Goal: Task Accomplishment & Management: Manage account settings

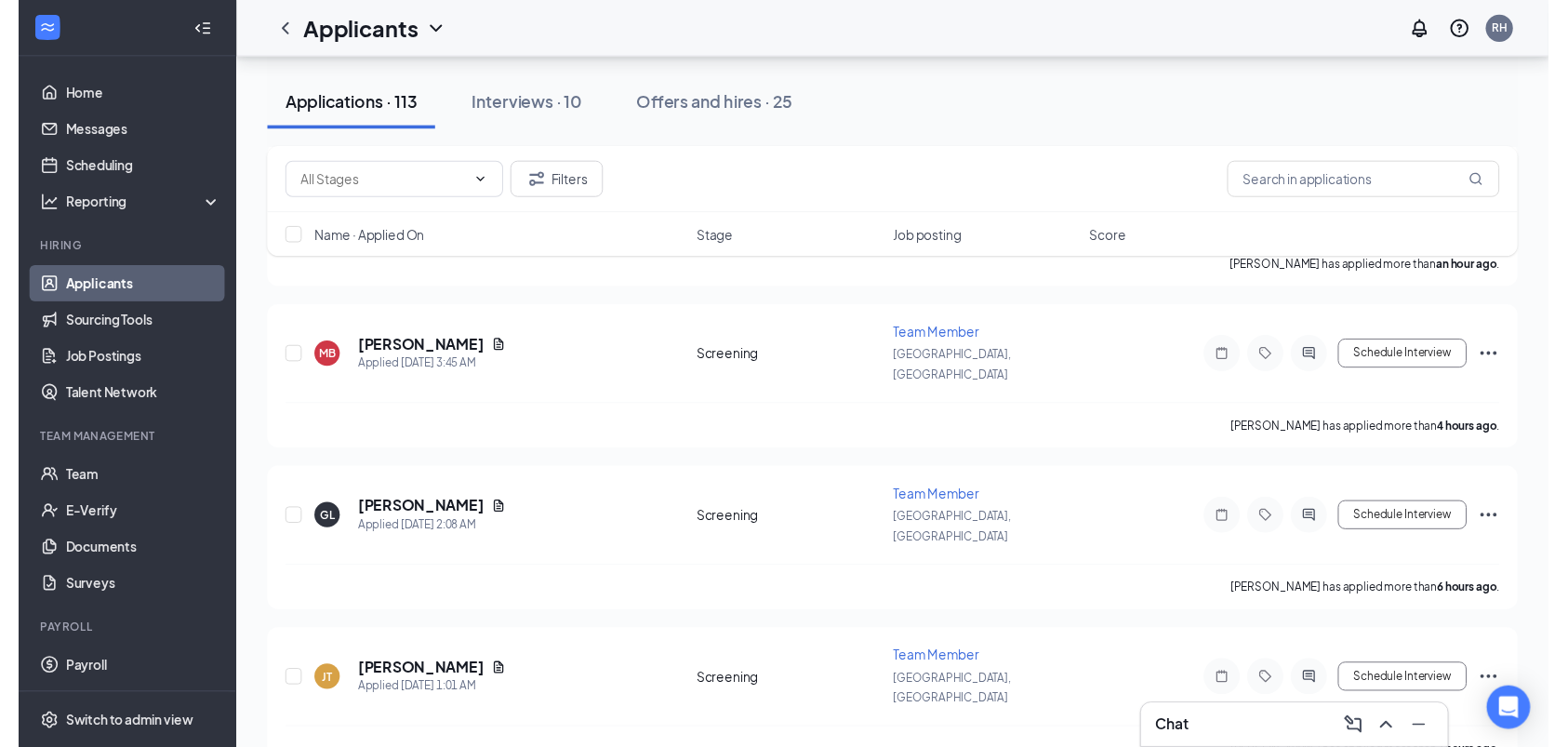
scroll to position [312, 0]
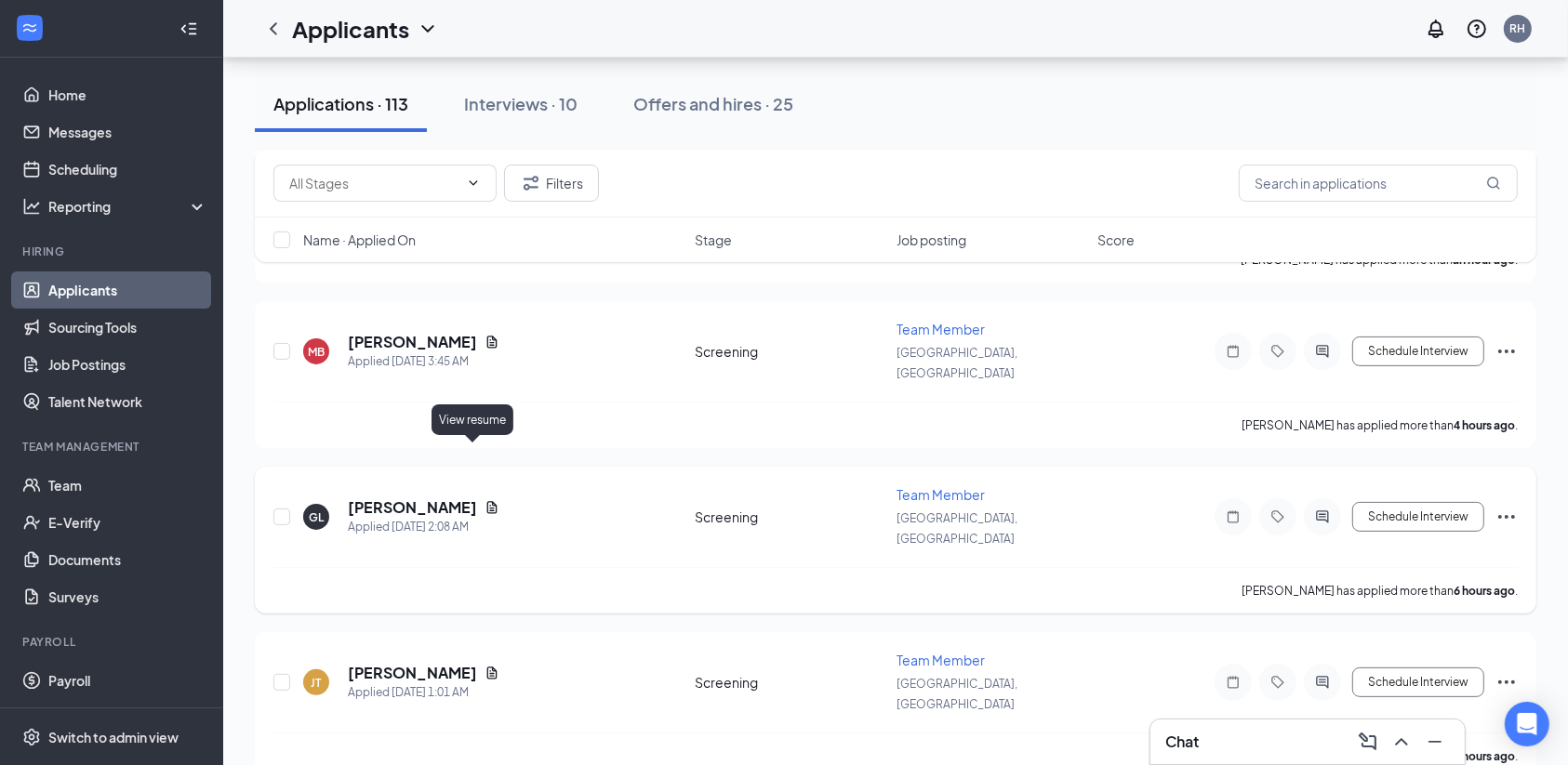
click at [487, 502] on icon "Document" at bounding box center [492, 507] width 10 height 12
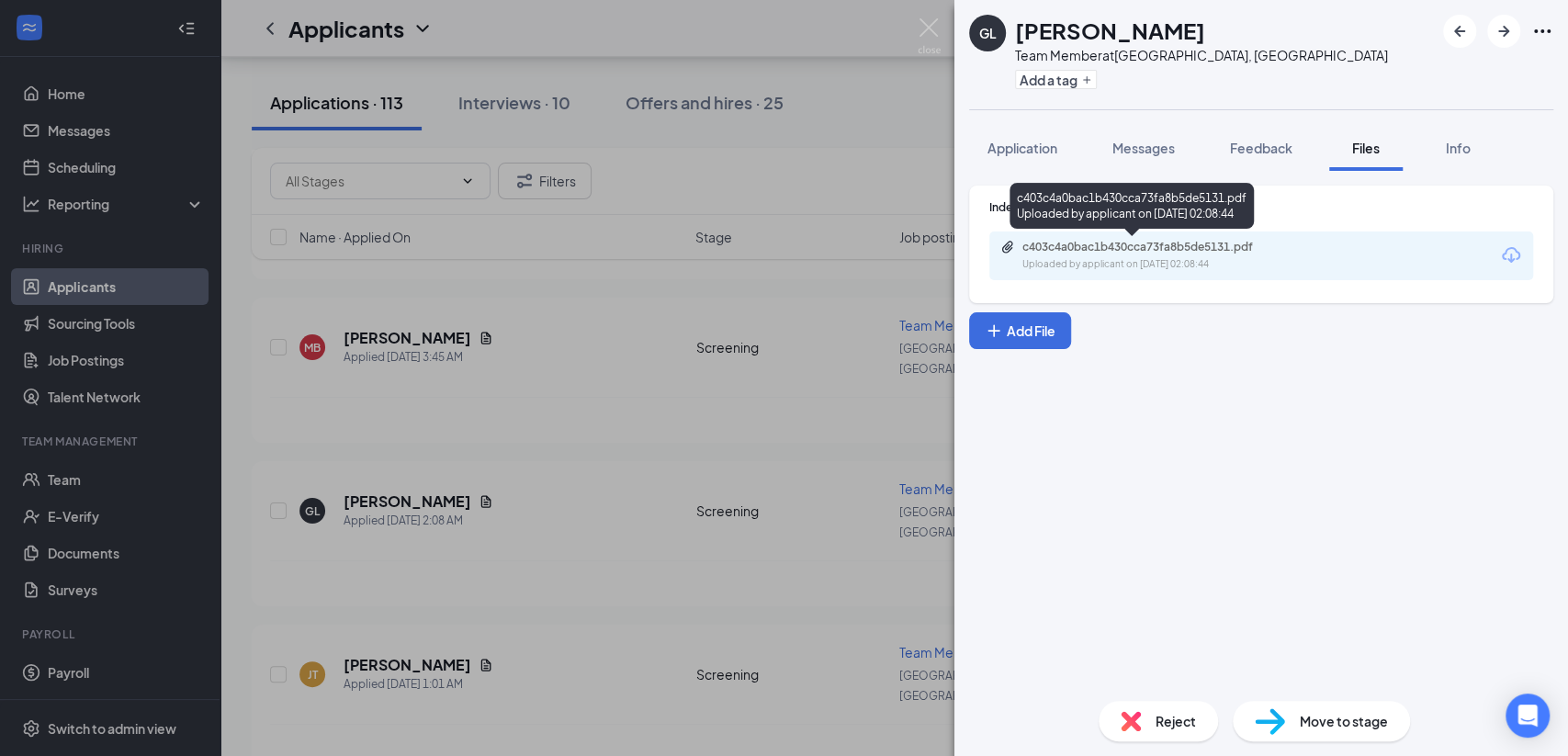
click at [1166, 259] on div "Uploaded by applicant on [DATE] 02:08:44" at bounding box center [1160, 265] width 276 height 15
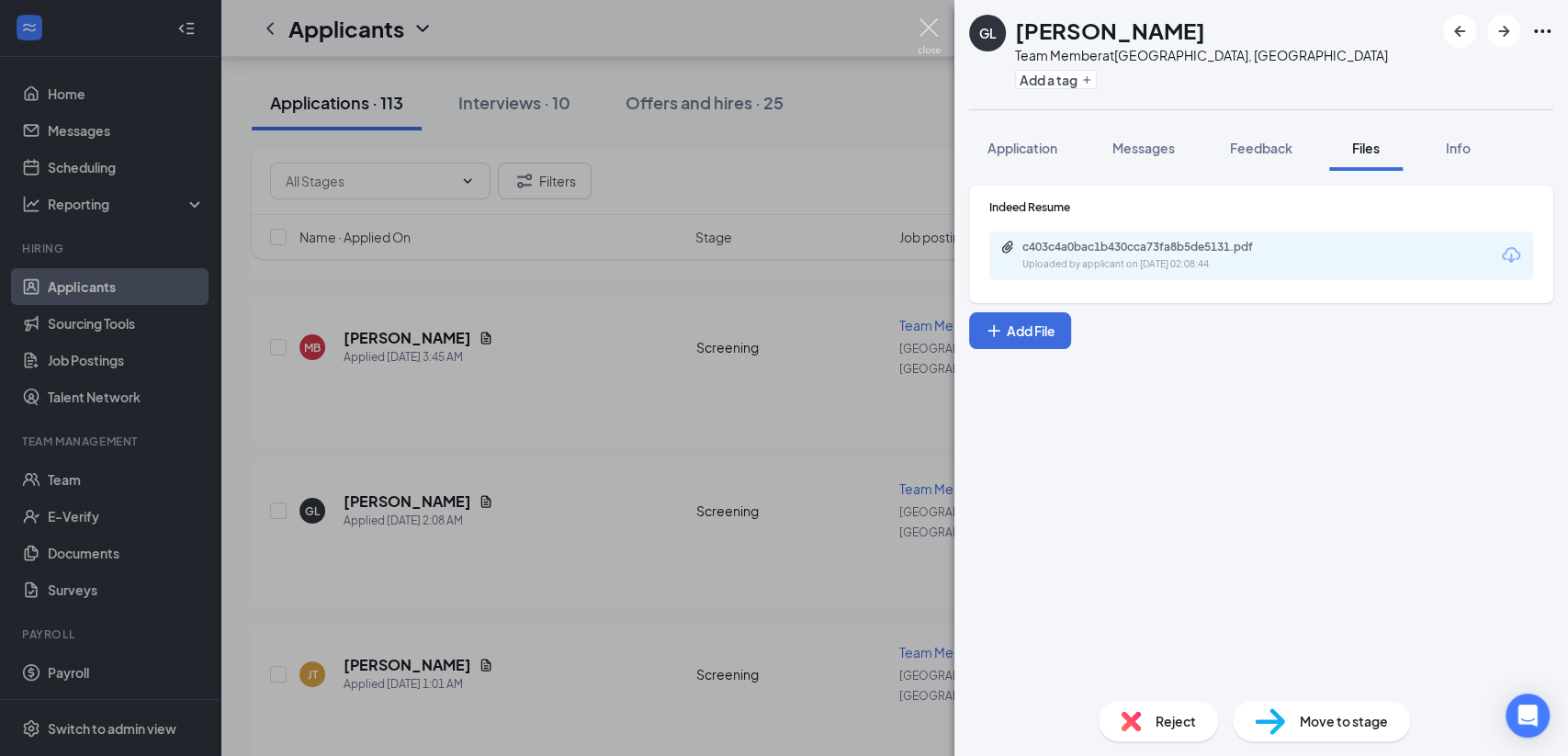
click at [930, 35] on img at bounding box center [928, 36] width 23 height 36
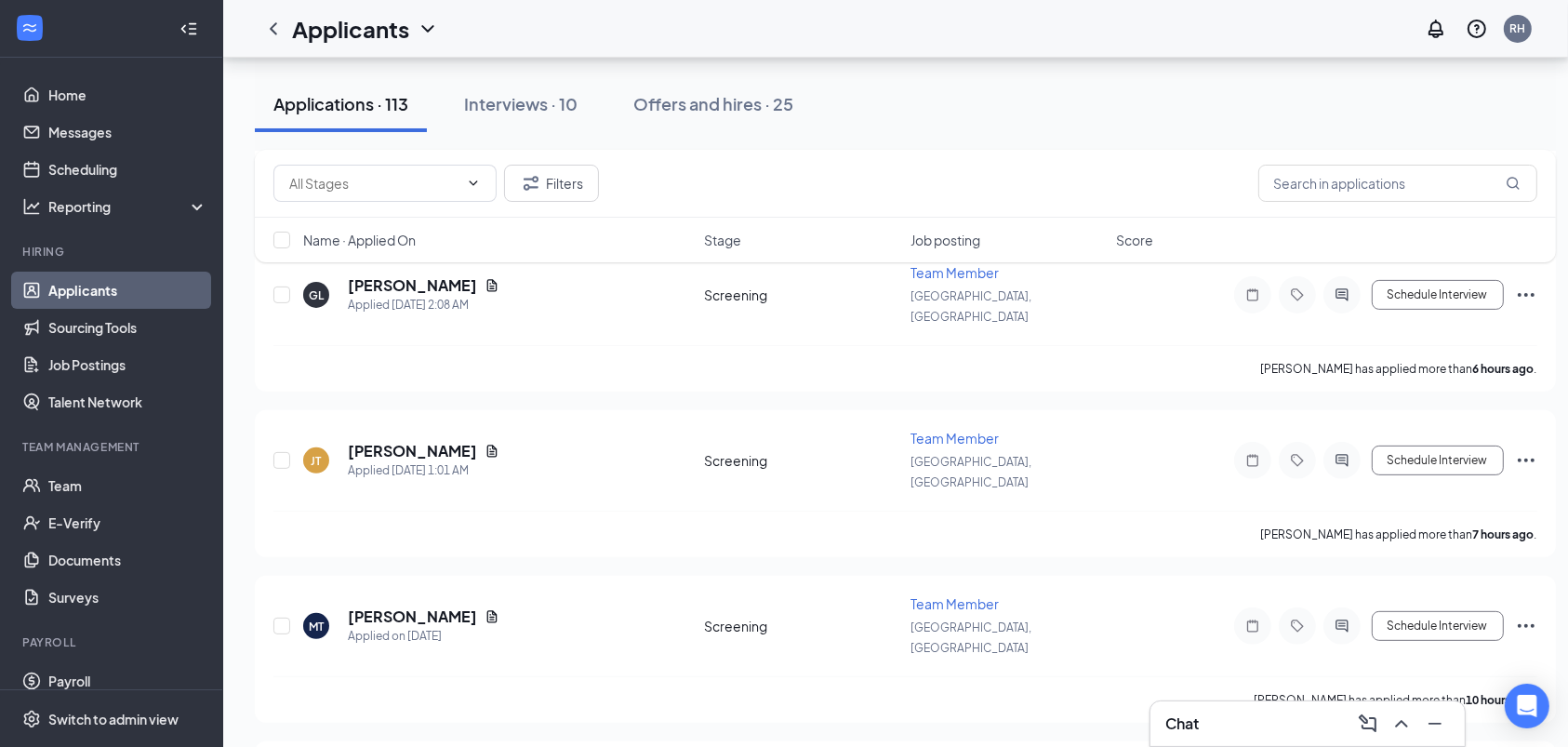
scroll to position [537, 0]
click at [484, 442] on icon "Document" at bounding box center [492, 450] width 15 height 15
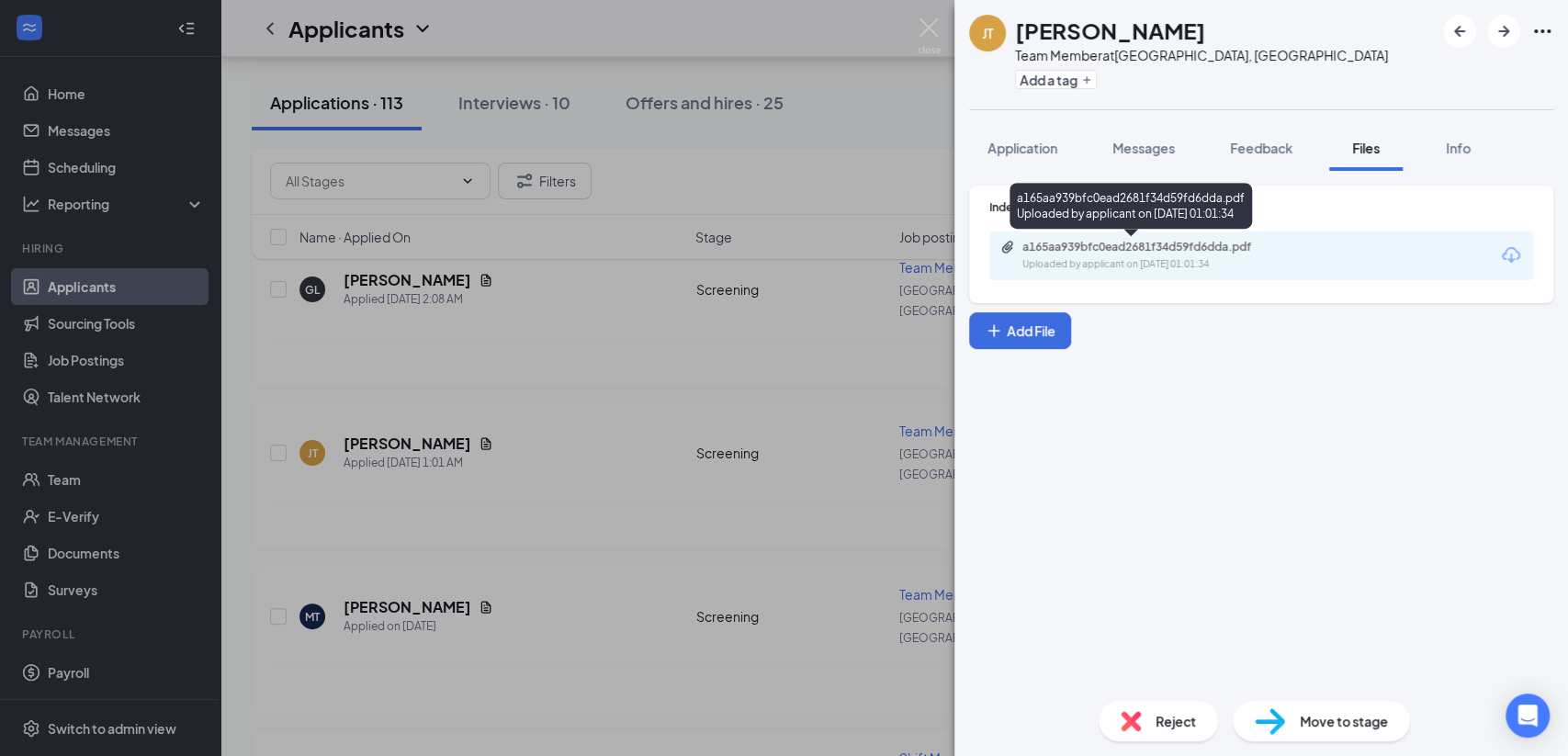
click at [1034, 246] on div "a165aa939bfc0ead2681f34d59fd6dda.pdf" at bounding box center [1151, 247] width 257 height 15
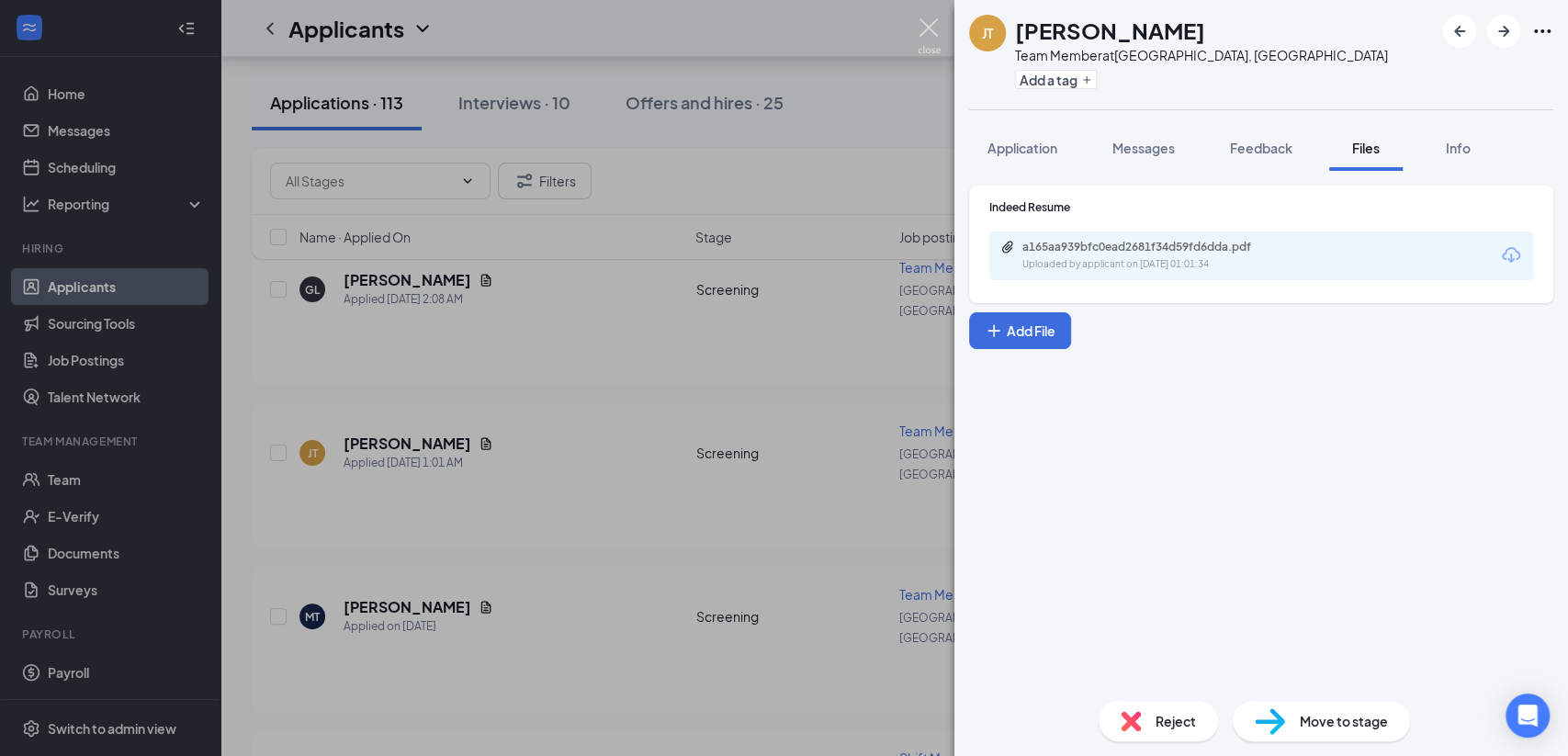
click at [919, 18] on img at bounding box center [928, 36] width 23 height 36
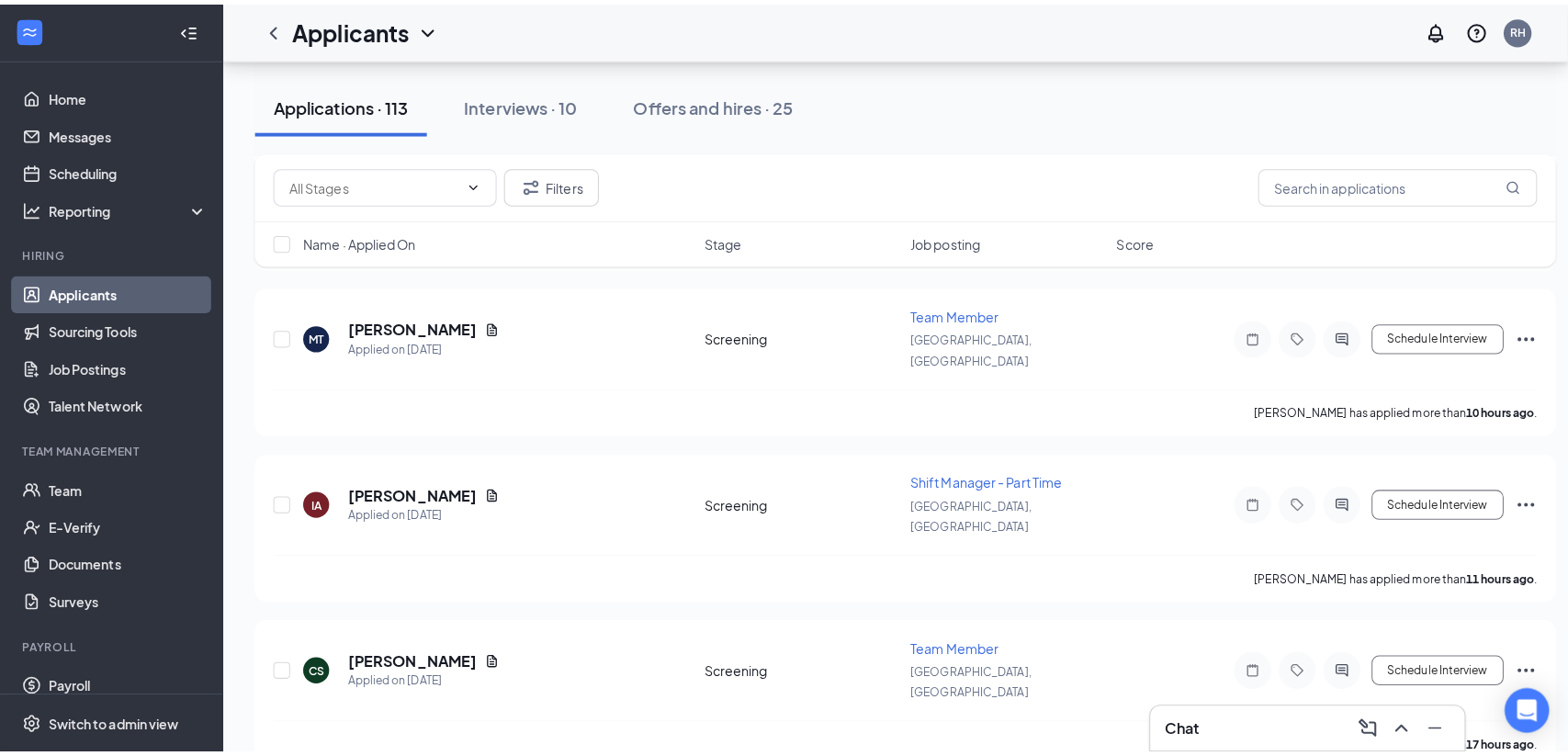
scroll to position [792, 0]
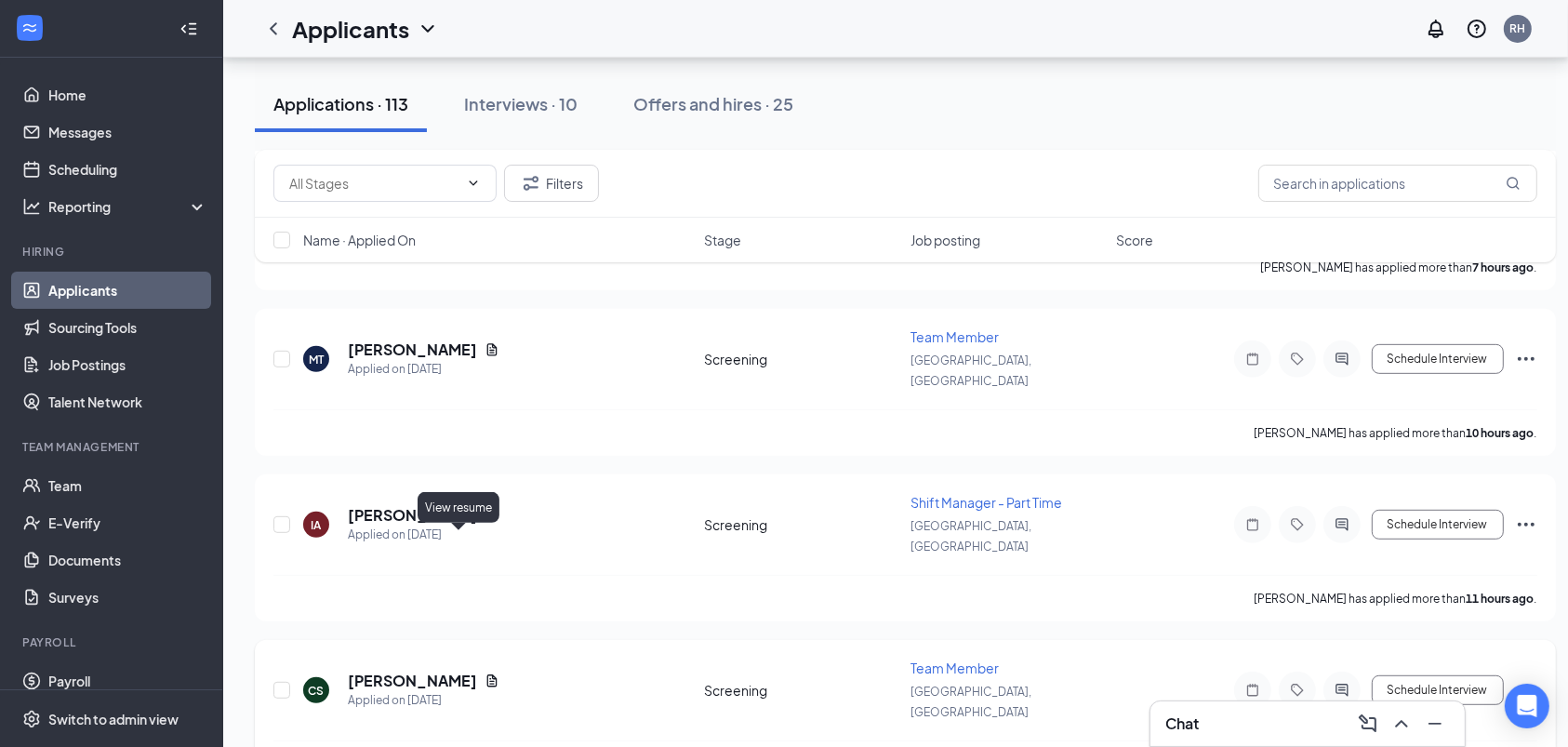
click at [484, 673] on icon "Document" at bounding box center [492, 681] width 15 height 15
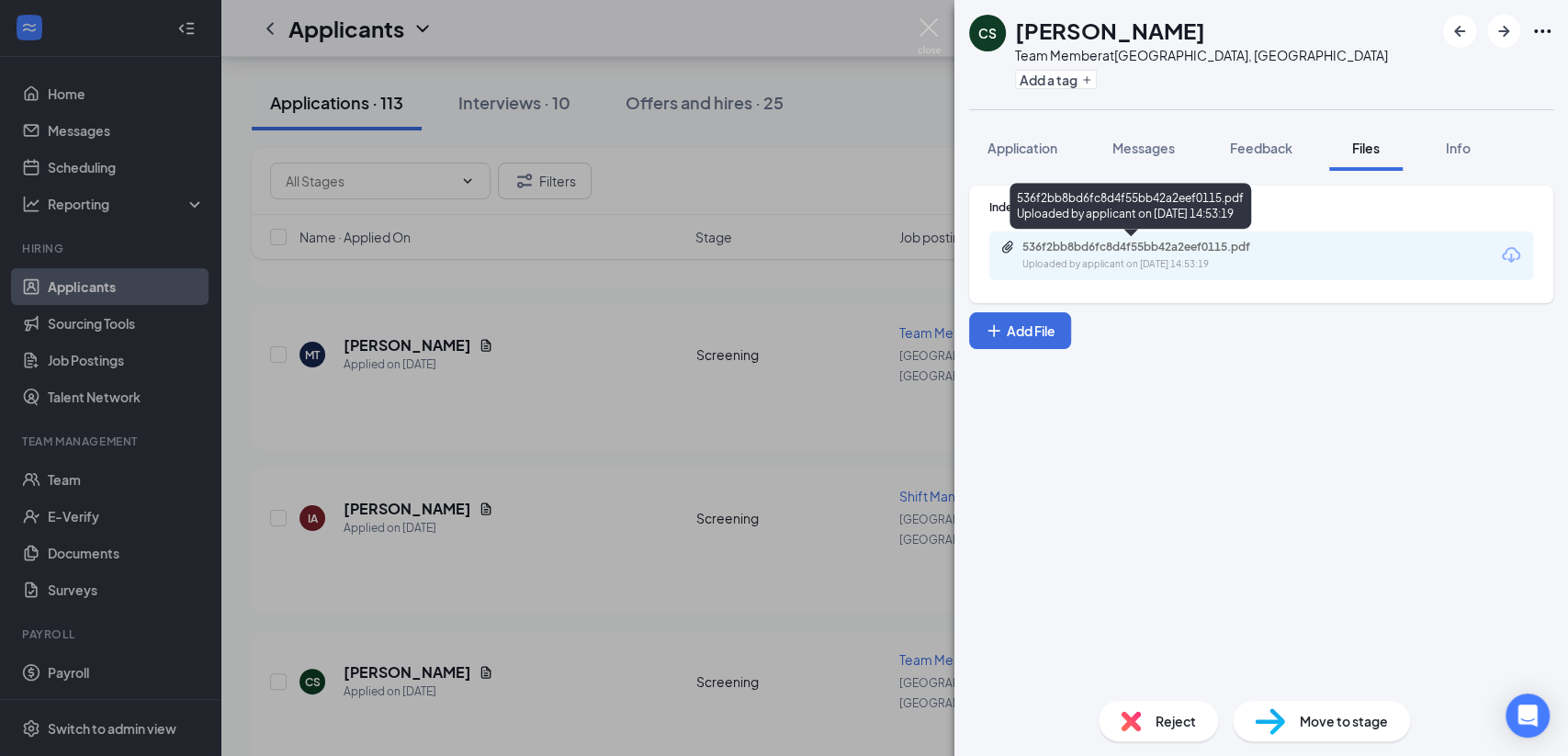
click at [1104, 249] on div "536f2bb8bd6fc8d4f55bb42a2eef0115.pdf" at bounding box center [1151, 247] width 257 height 15
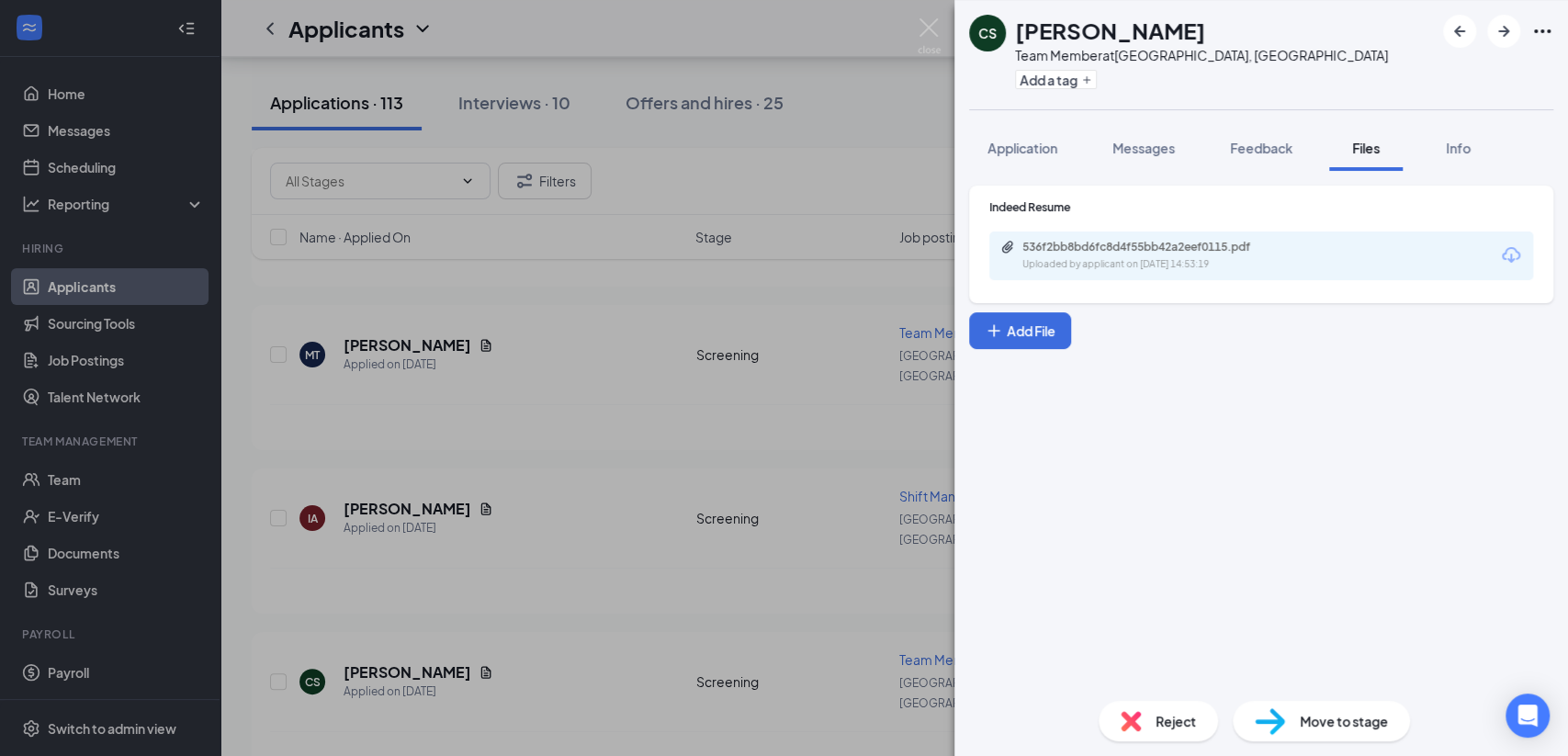
click at [1311, 716] on span "Move to stage" at bounding box center [1344, 721] width 89 height 20
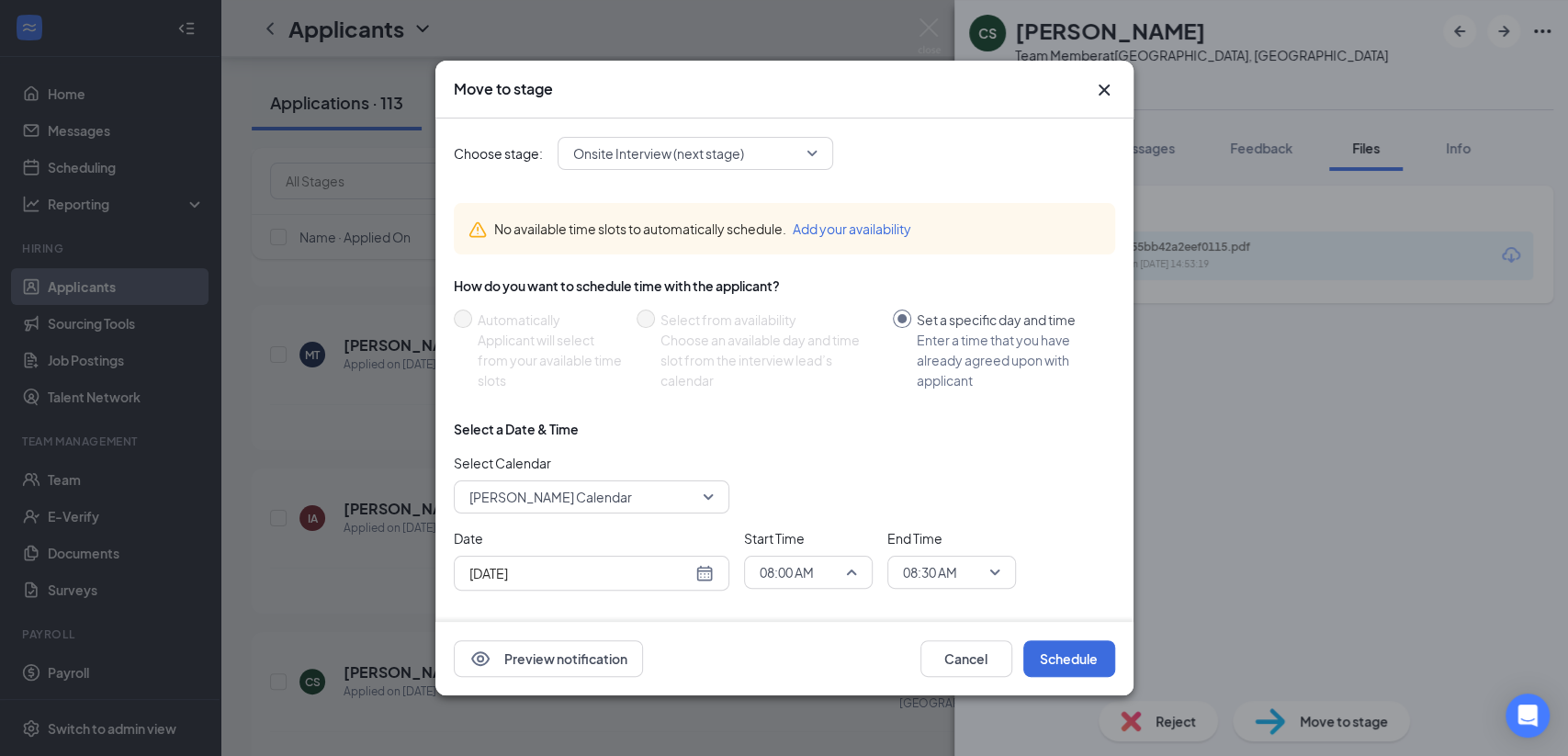
click at [857, 574] on div "08:00 AM" at bounding box center [808, 572] width 128 height 33
click at [806, 368] on span "10:45 AM" at bounding box center [785, 371] width 54 height 20
click at [983, 573] on span "08:30 AM" at bounding box center [943, 572] width 81 height 28
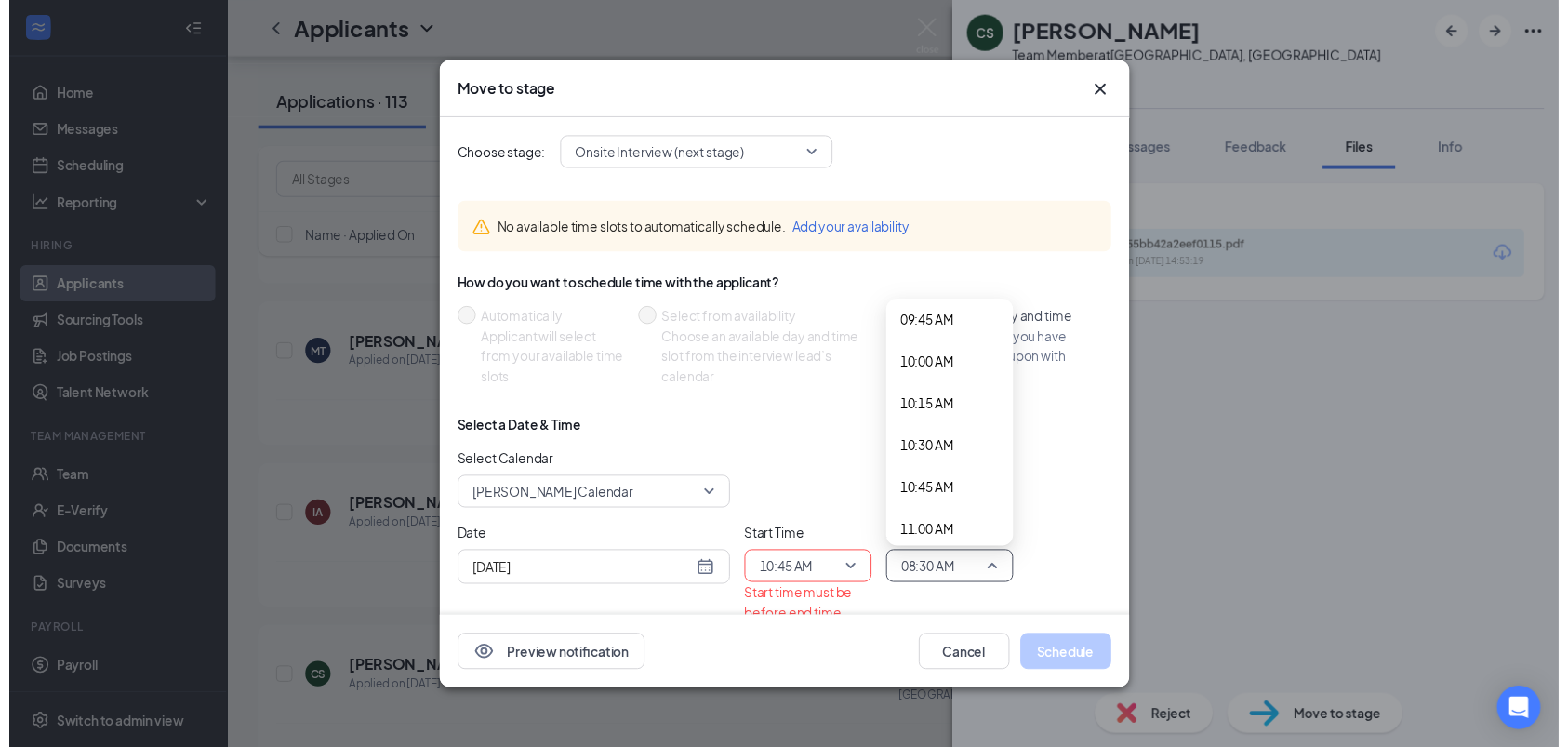
scroll to position [1887, 0]
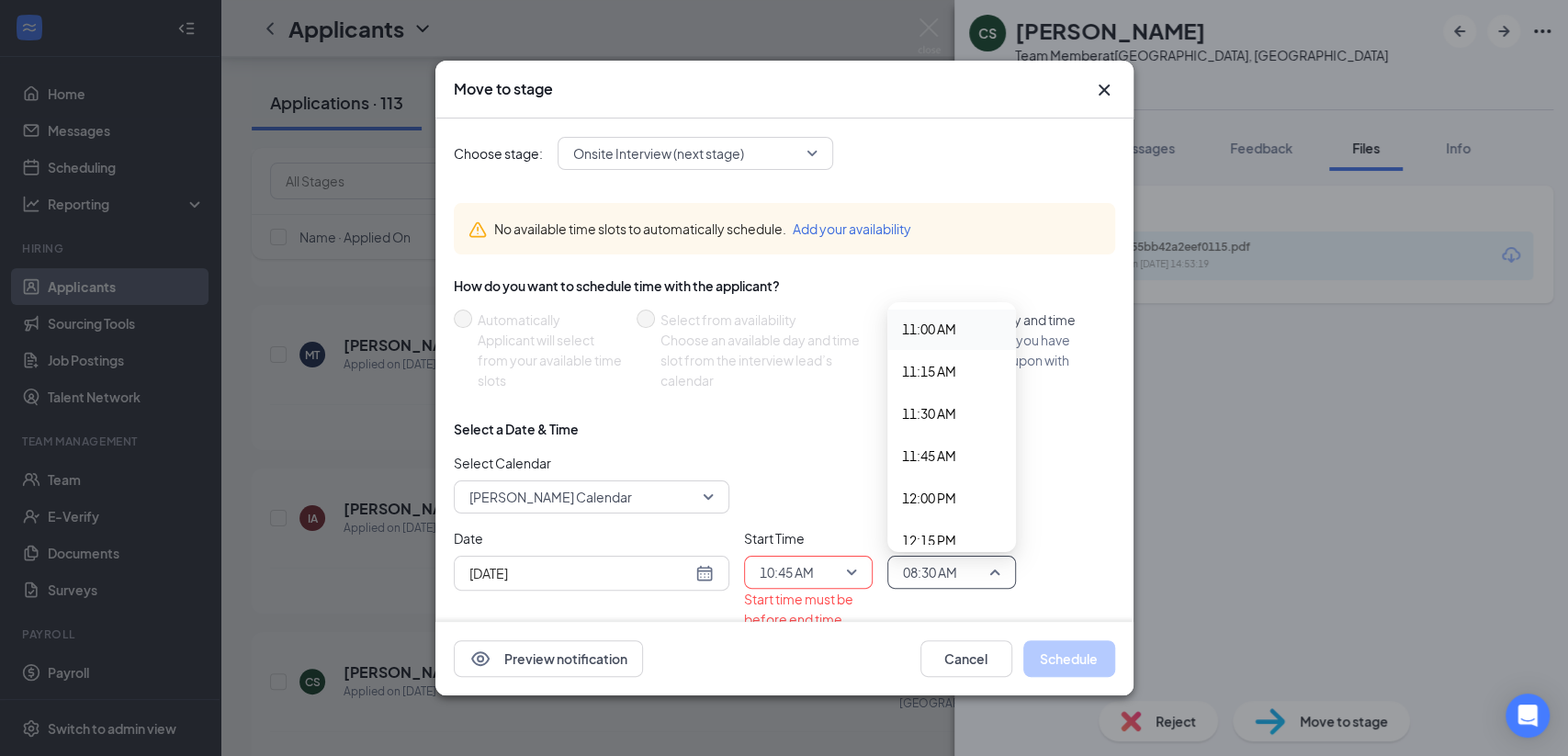
click at [935, 324] on span "11:00 AM" at bounding box center [928, 329] width 54 height 20
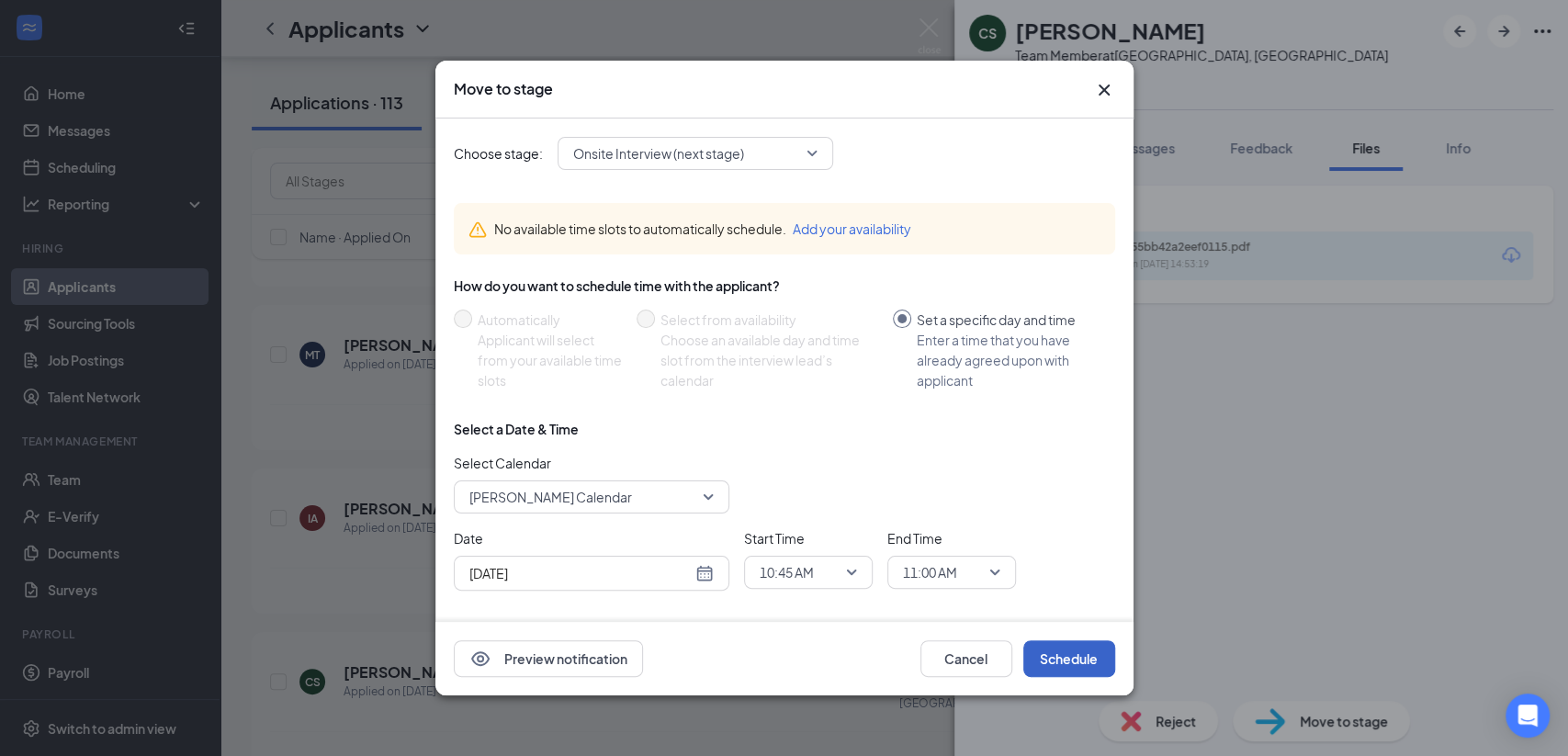
click at [1071, 661] on button "Schedule" at bounding box center [1070, 659] width 92 height 37
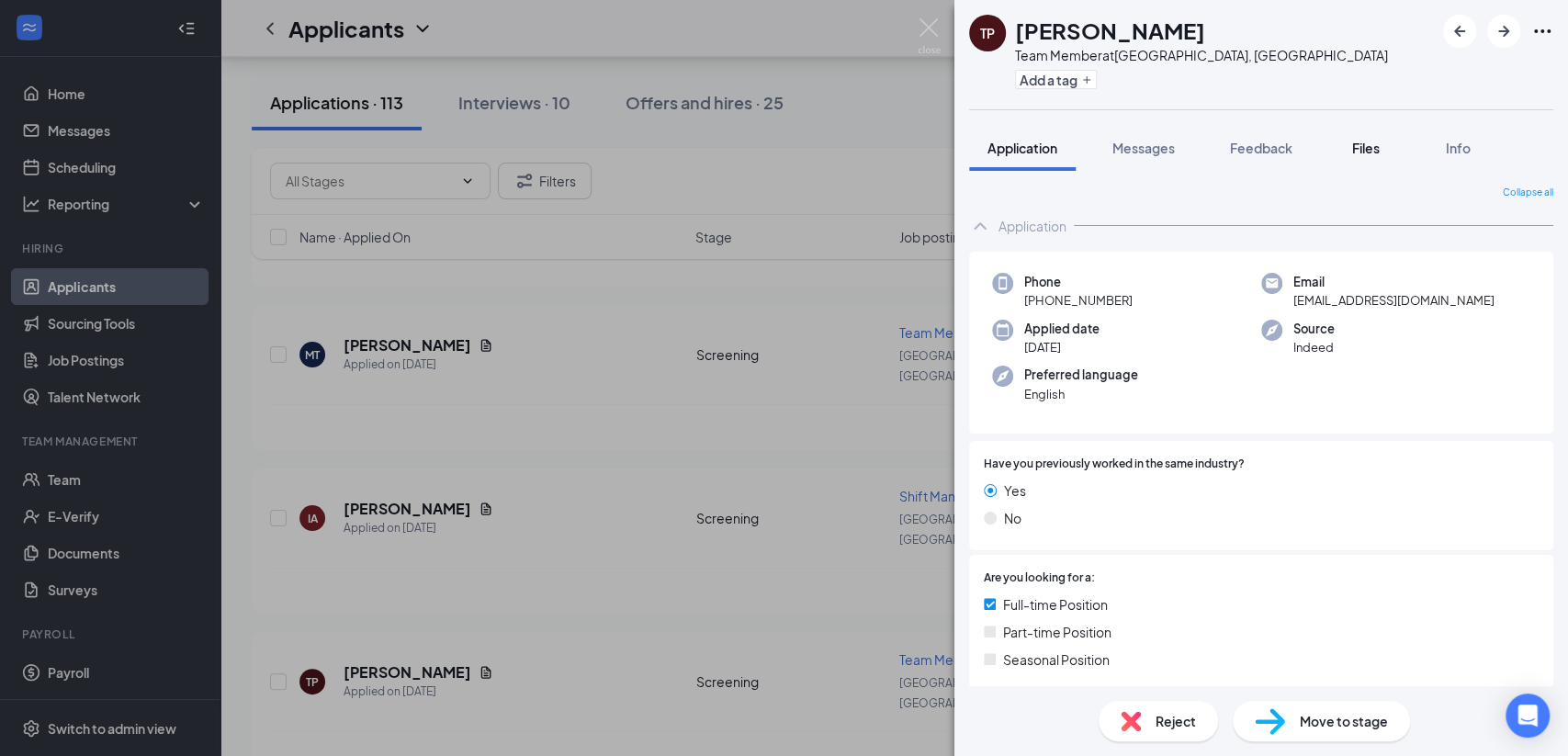
click at [1366, 150] on span "Files" at bounding box center [1366, 148] width 28 height 17
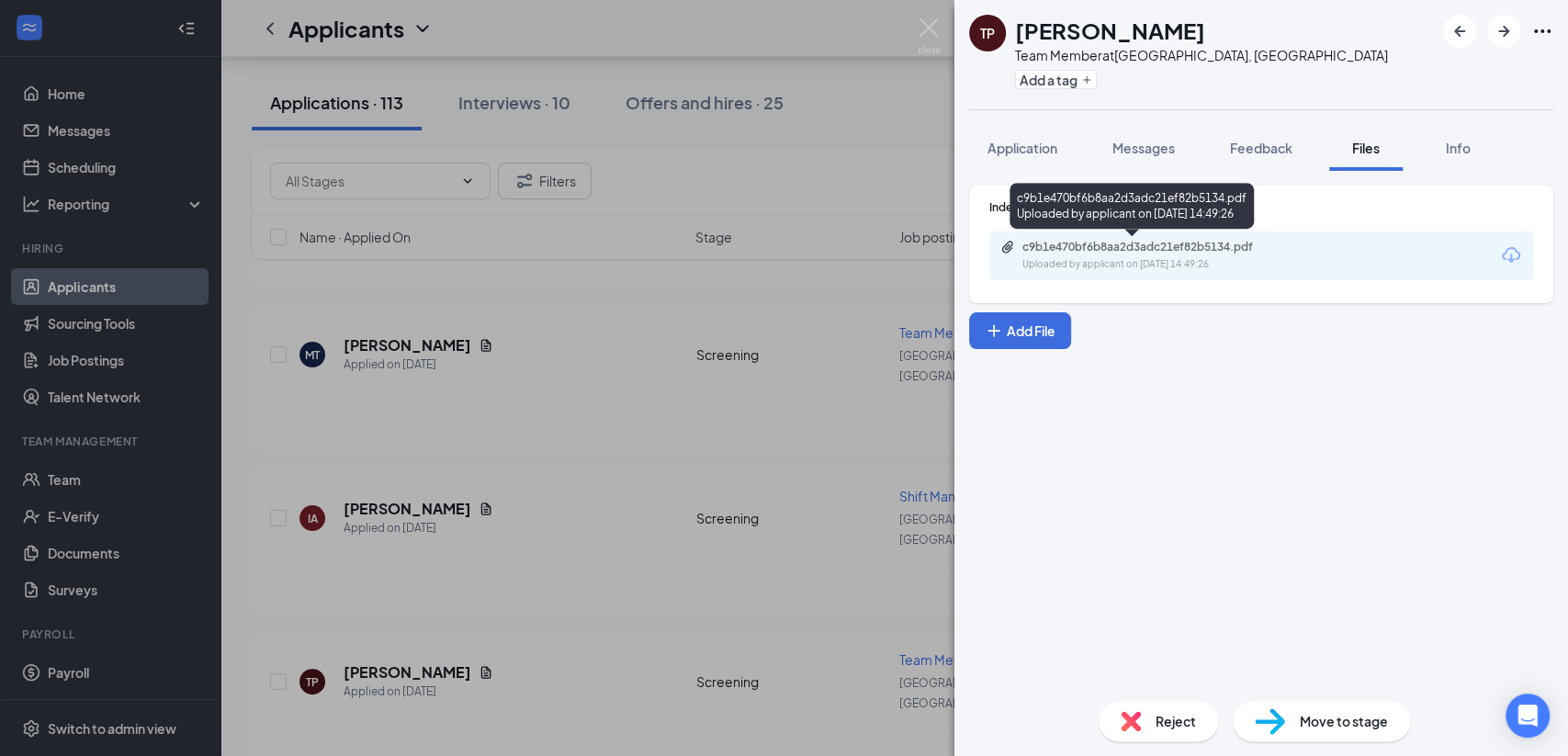
click at [1219, 258] on div "Uploaded by applicant on [DATE] 14:49:26" at bounding box center [1160, 265] width 276 height 15
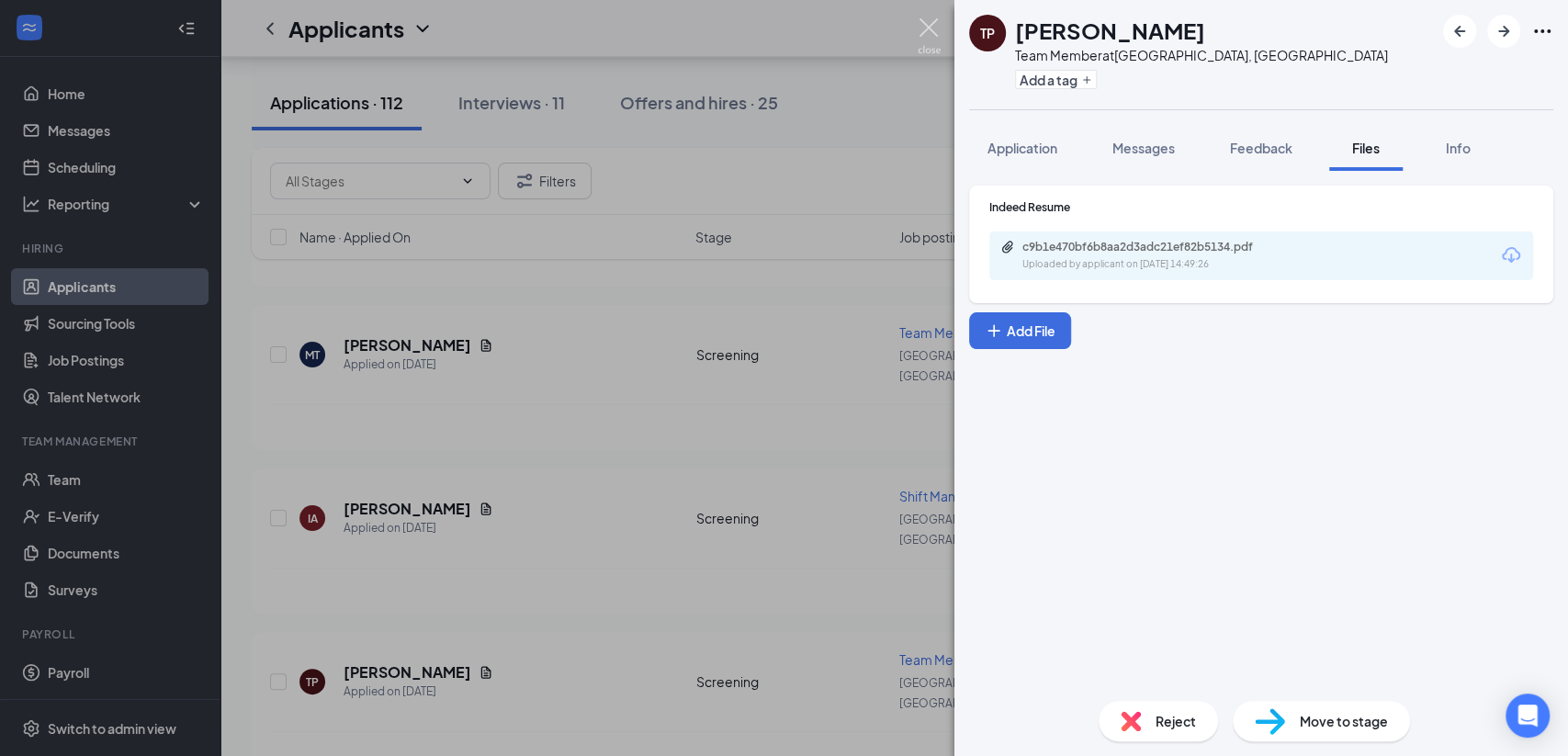
click at [928, 32] on img at bounding box center [928, 36] width 23 height 36
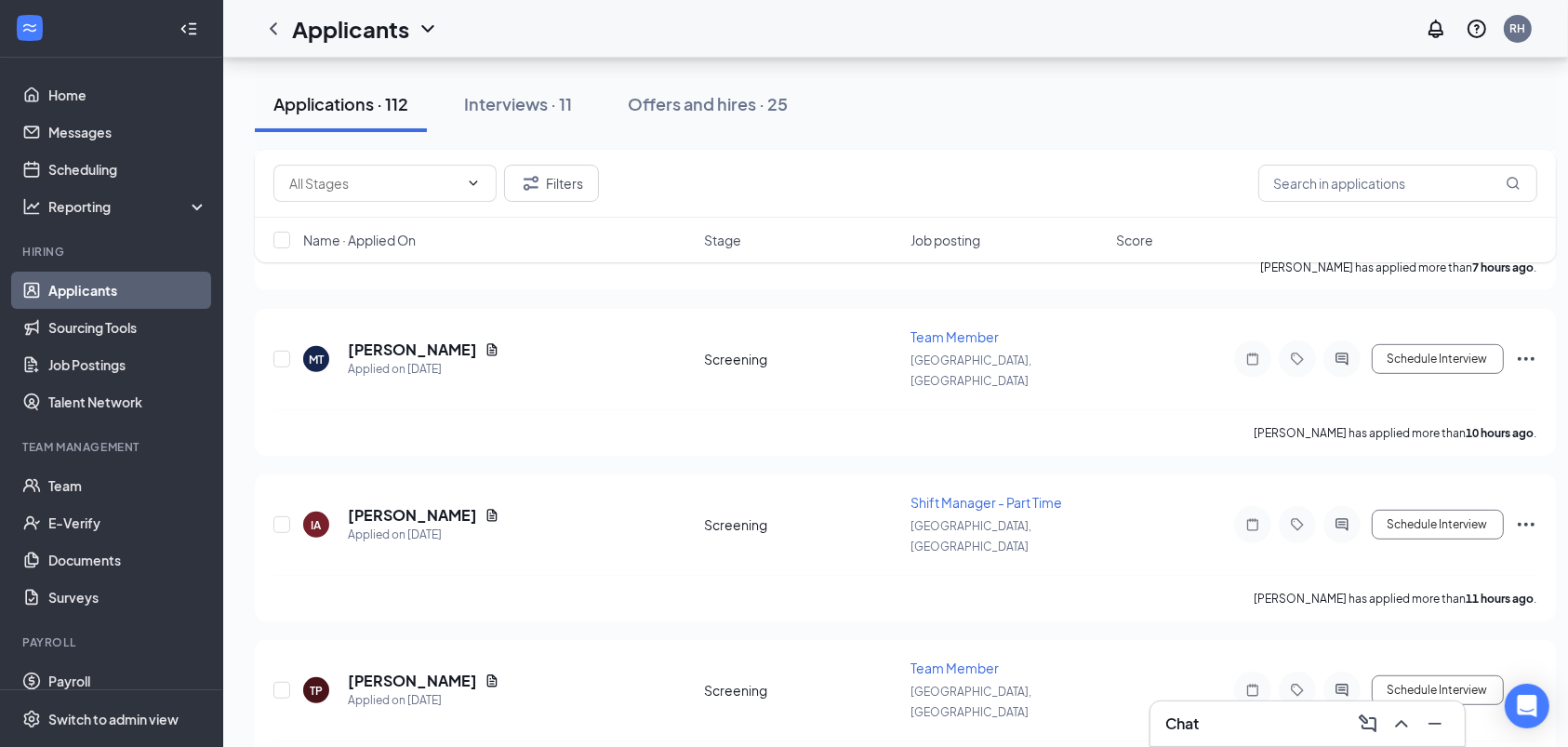
click at [96, 287] on link "Applicants" at bounding box center [128, 291] width 159 height 37
click at [675, 108] on div "Offers and hires · 25" at bounding box center [707, 104] width 160 height 23
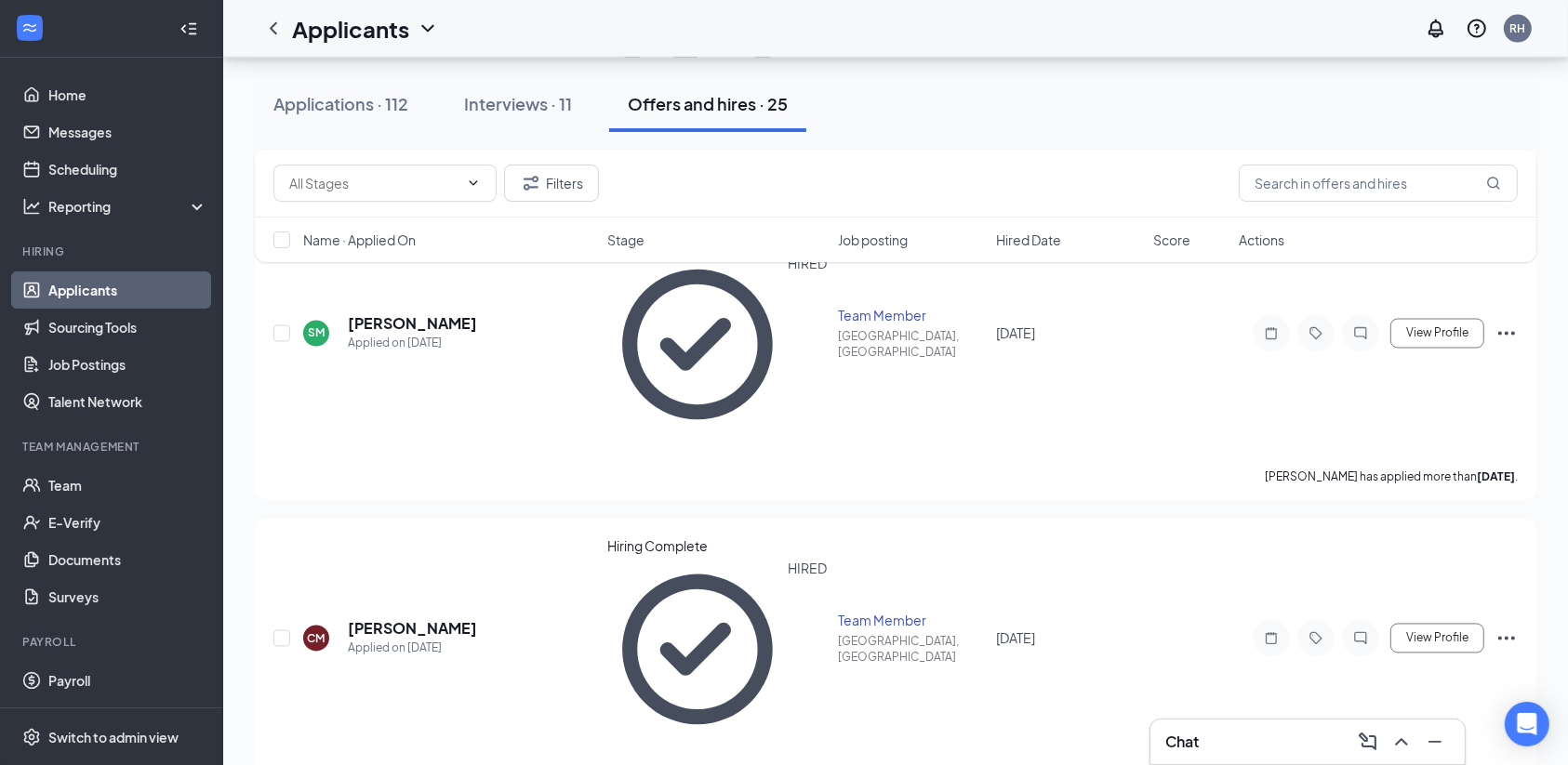
scroll to position [3294, 0]
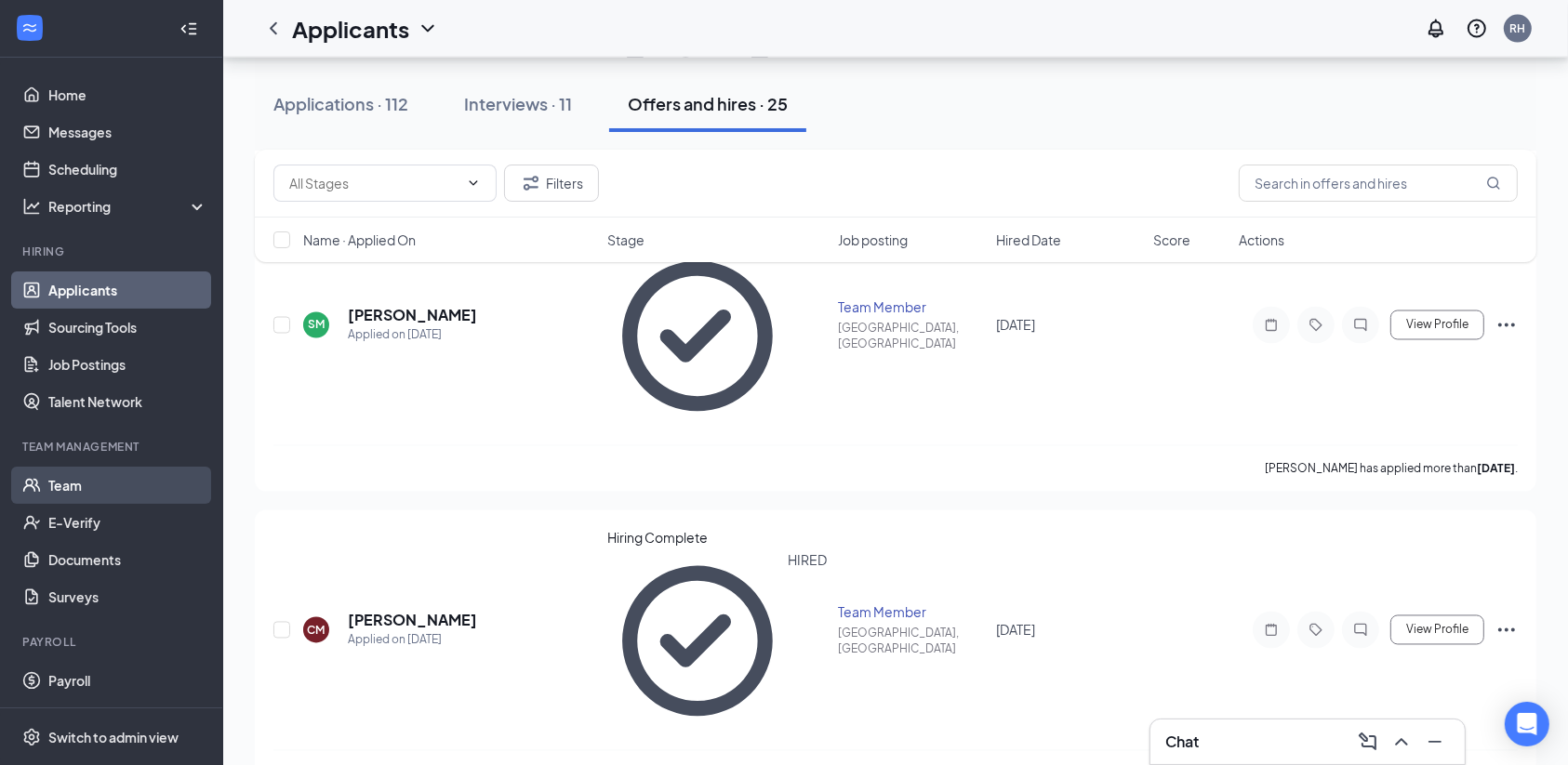
click at [84, 488] on link "Team" at bounding box center [128, 486] width 159 height 37
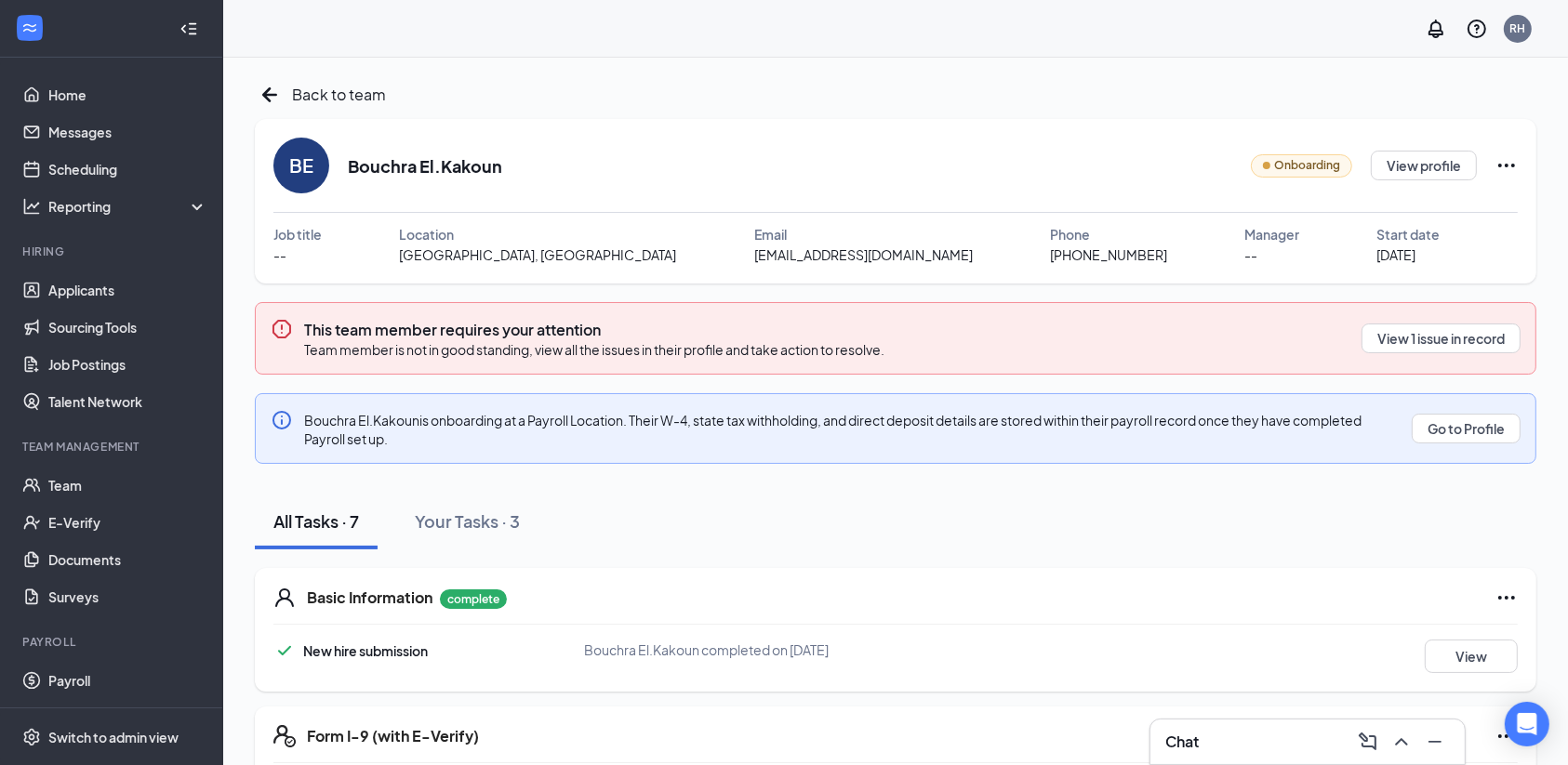
click at [1023, 616] on div "Basic Information complete New hire submission Bouchra El.Kakoun completed on A…" at bounding box center [895, 630] width 1281 height 123
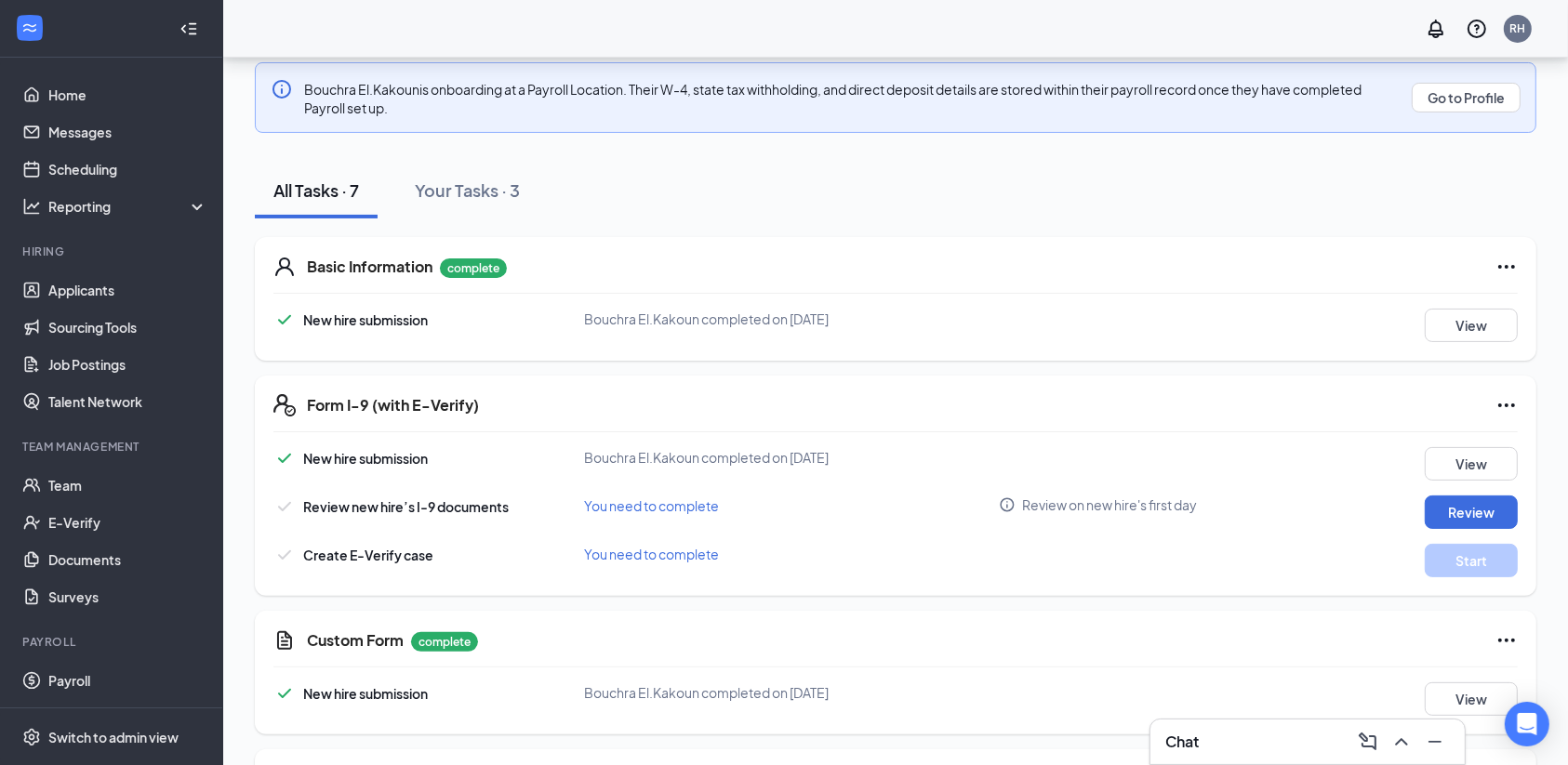
scroll to position [297, 0]
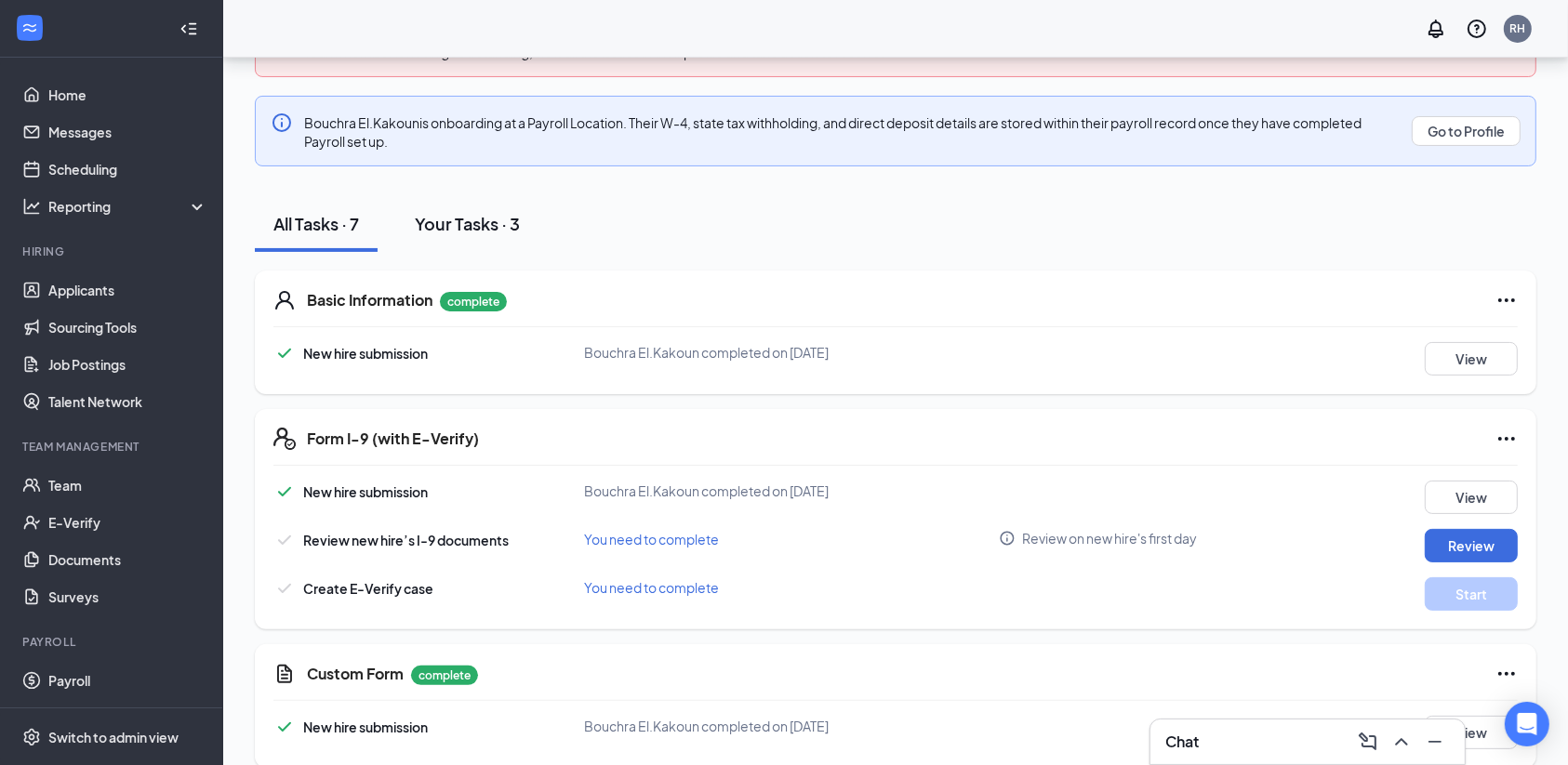
click at [477, 228] on div "Your Tasks · 3" at bounding box center [467, 223] width 105 height 23
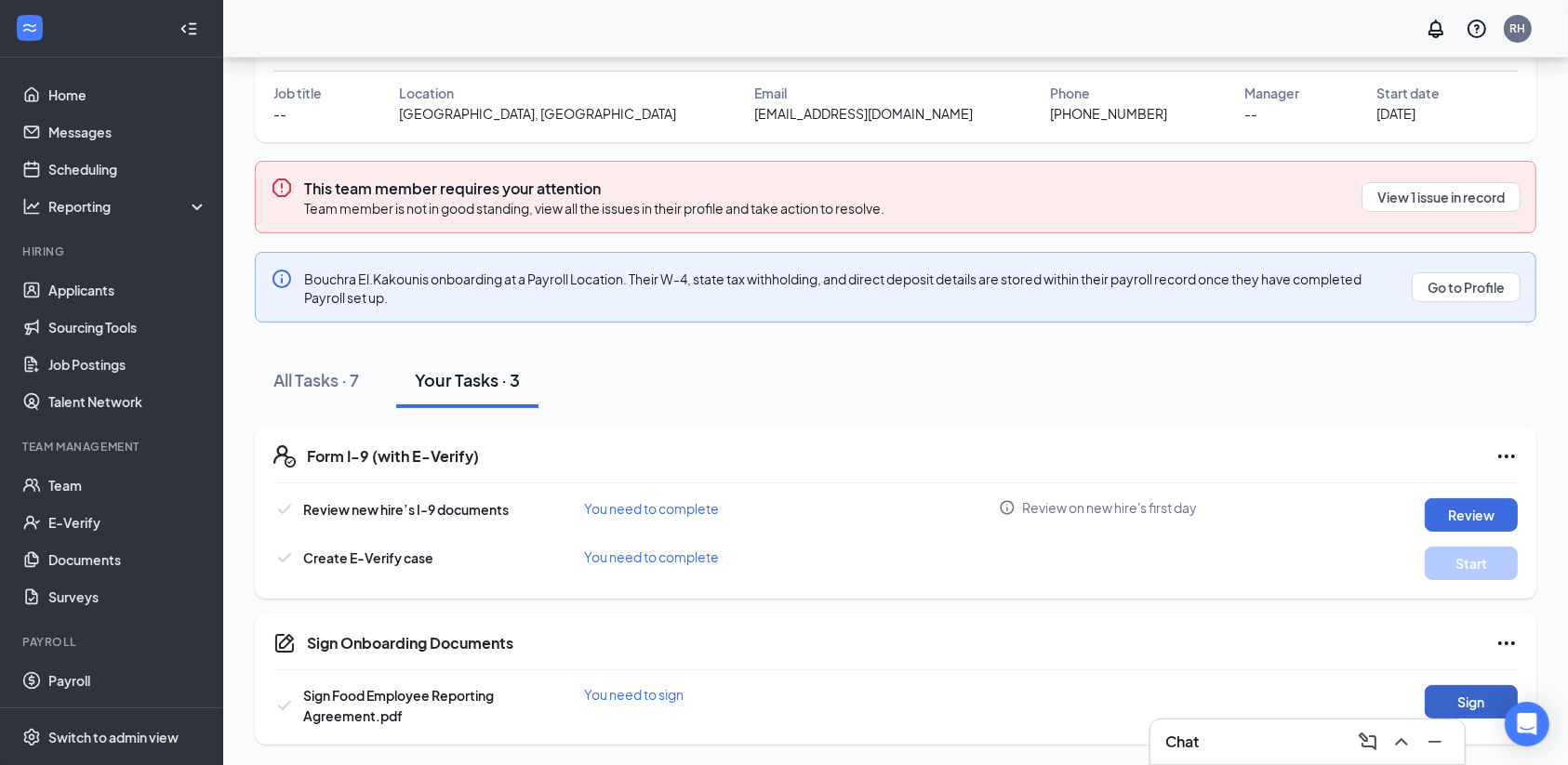
click at [1461, 695] on button "Sign" at bounding box center [1472, 701] width 93 height 34
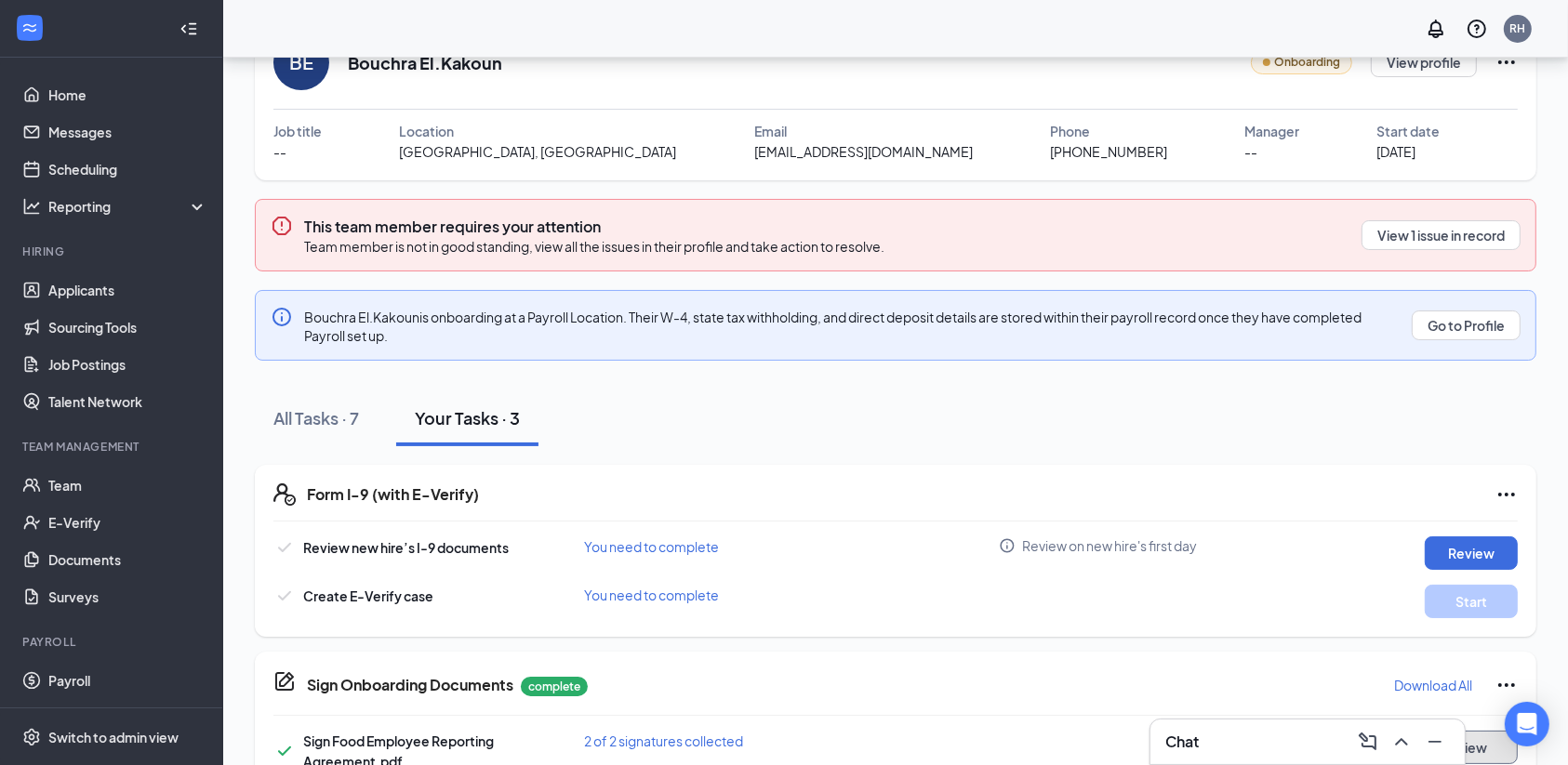
scroll to position [63, 0]
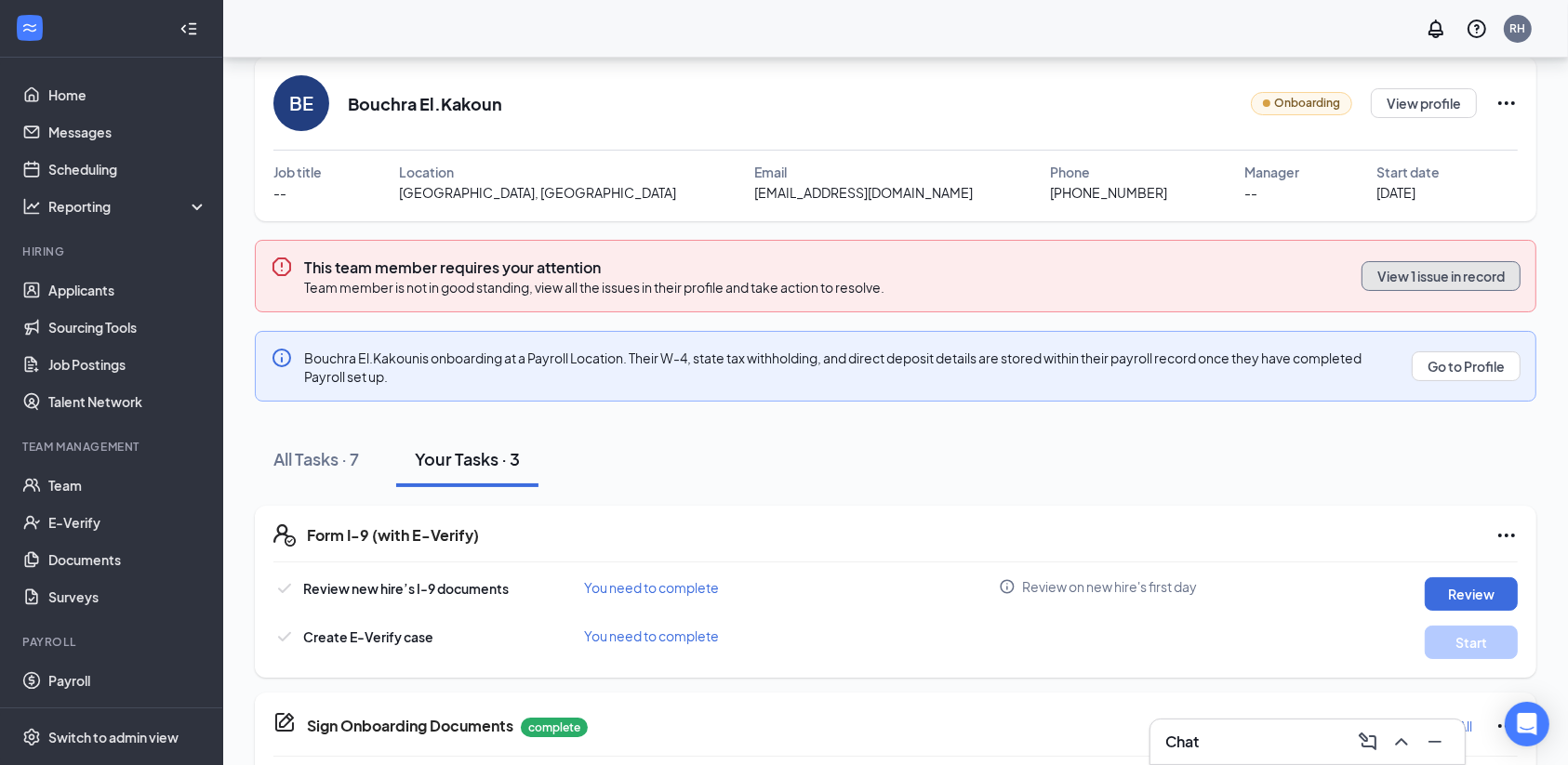
click at [1471, 287] on button "View 1 issue in record" at bounding box center [1441, 276] width 159 height 30
